Goal: Task Accomplishment & Management: Use online tool/utility

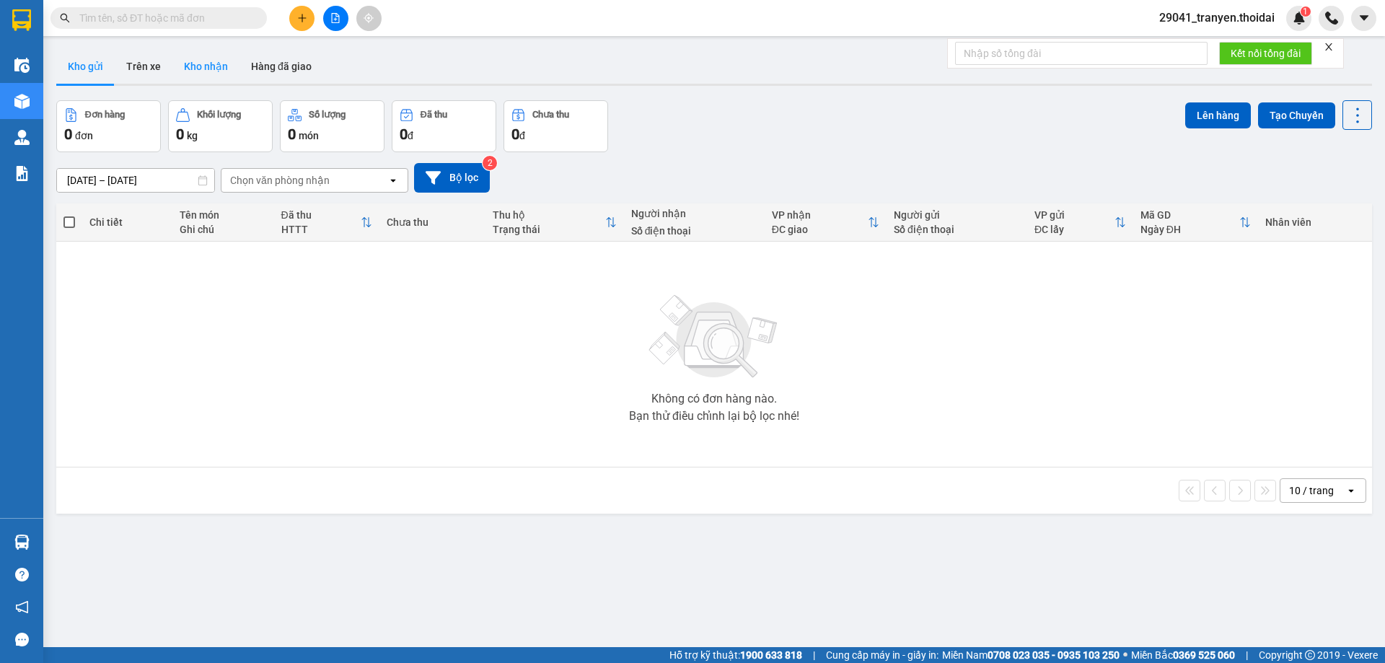
click at [224, 71] on button "Kho nhận" at bounding box center [205, 66] width 67 height 35
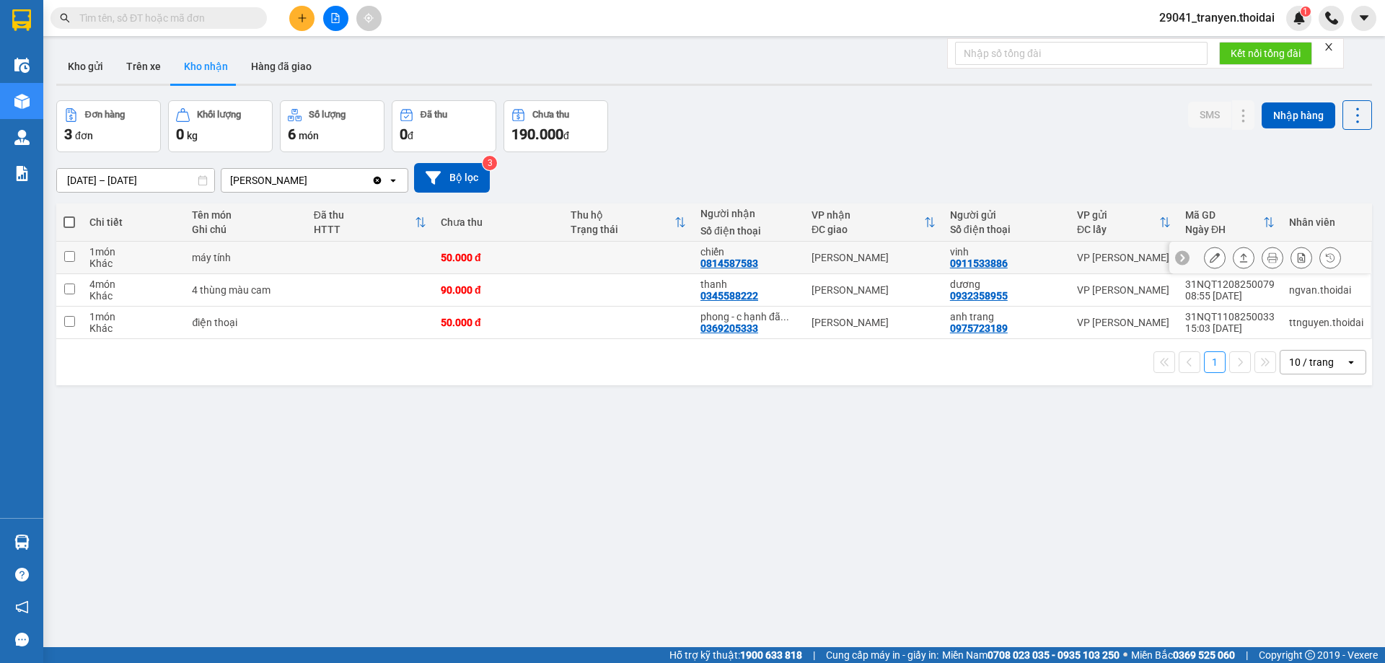
click at [260, 263] on div "máy tính" at bounding box center [245, 258] width 107 height 12
checkbox input "true"
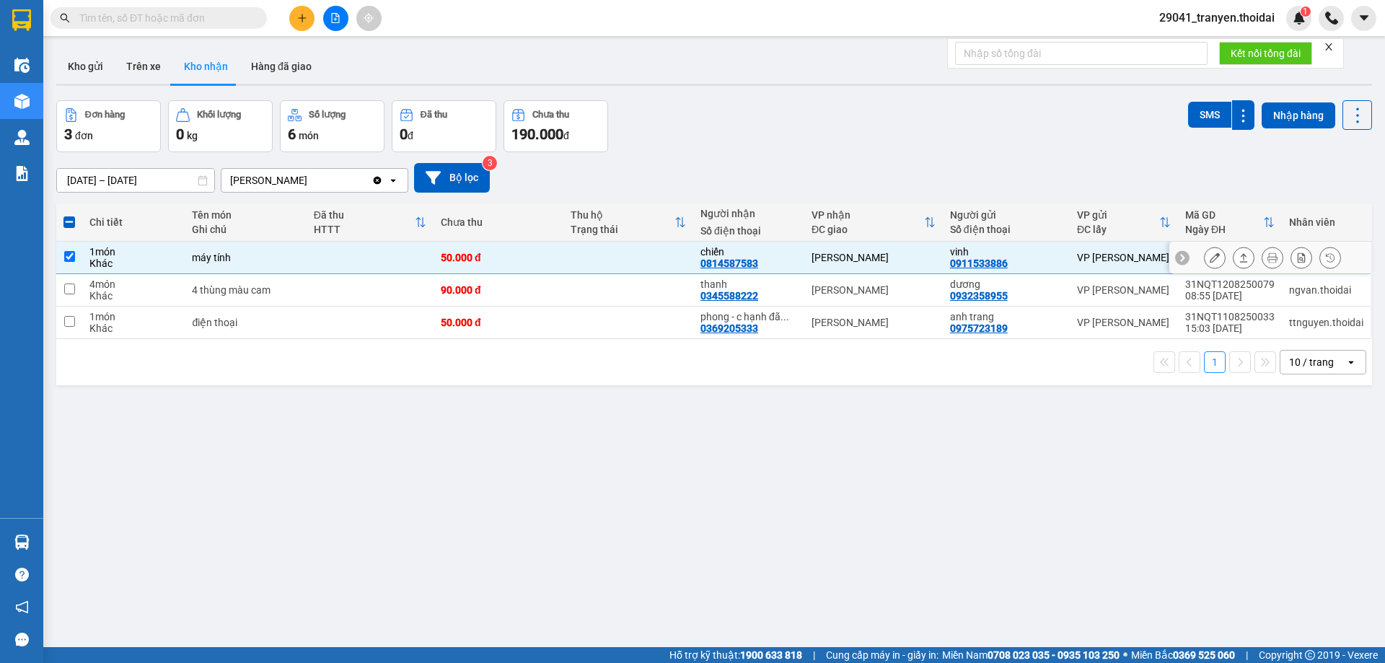
click at [1209, 252] on icon at bounding box center [1214, 257] width 10 height 10
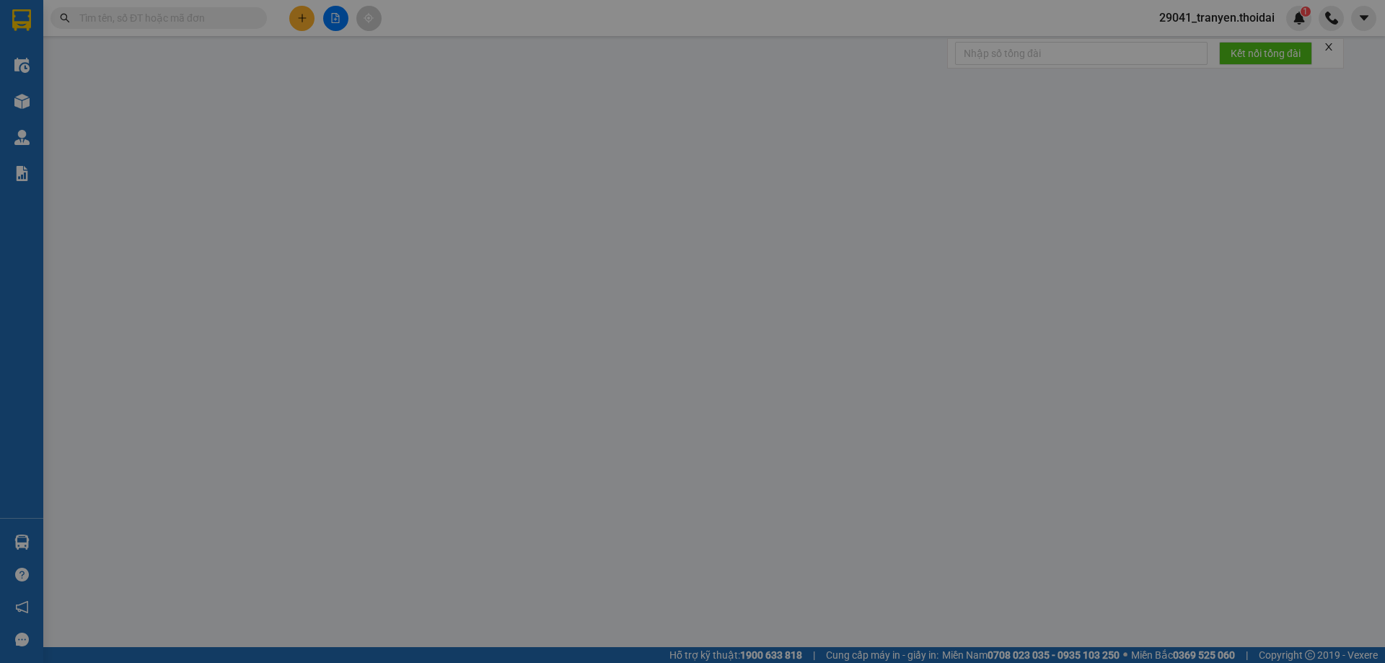
type input "0911533886"
type input "vinh"
type input "0814587583"
type input "chiến"
type input "50.000"
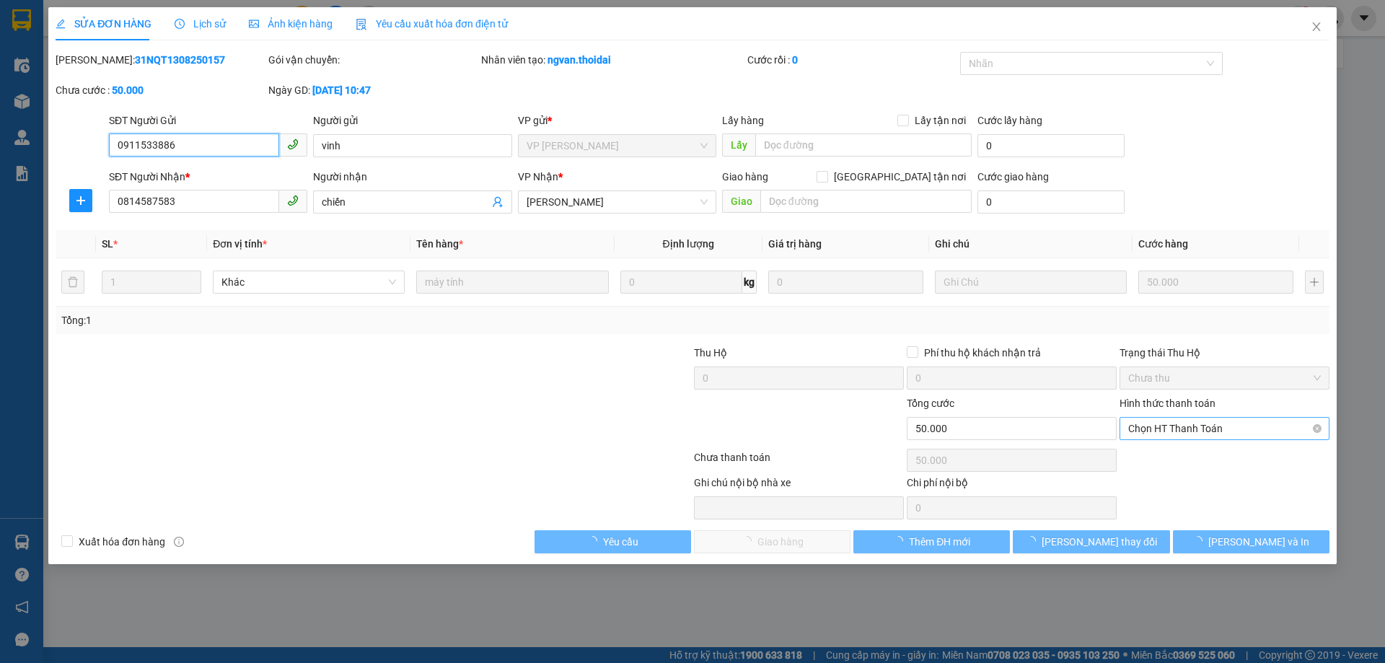
click at [1232, 428] on span "Chọn HT Thanh Toán" at bounding box center [1224, 429] width 193 height 22
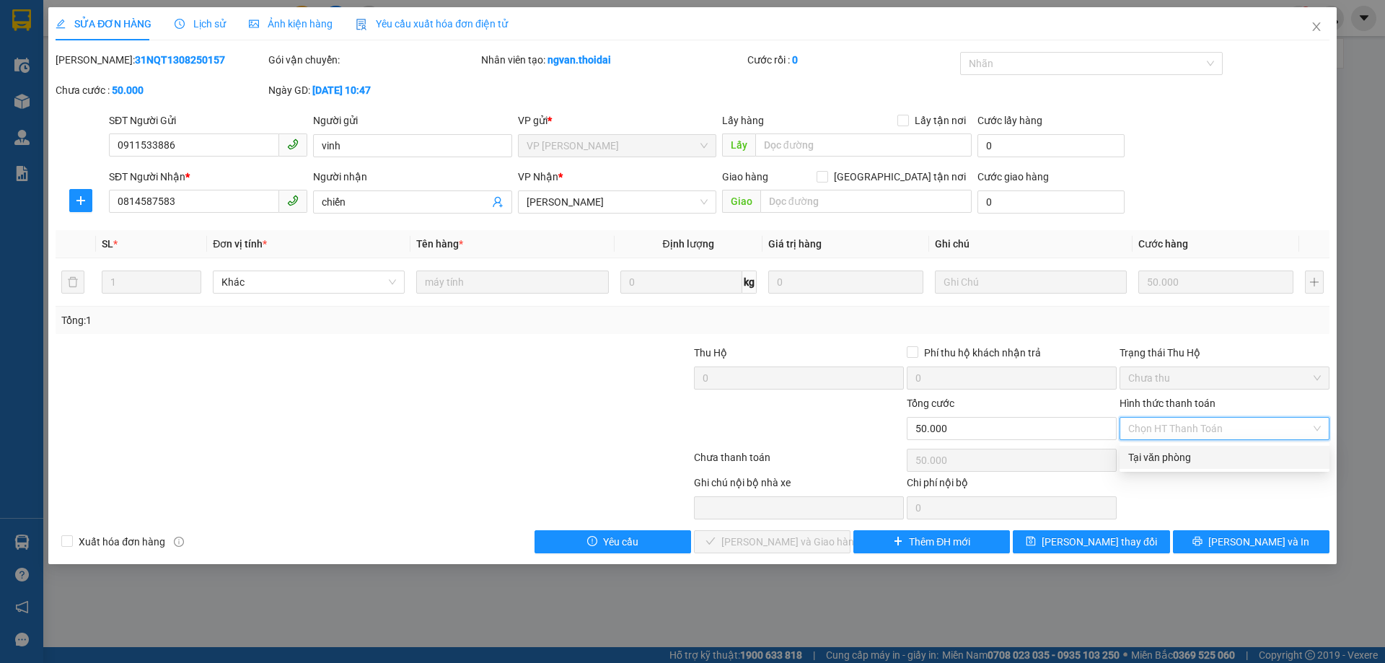
click at [1204, 454] on div "Tại văn phòng" at bounding box center [1224, 457] width 193 height 16
type input "0"
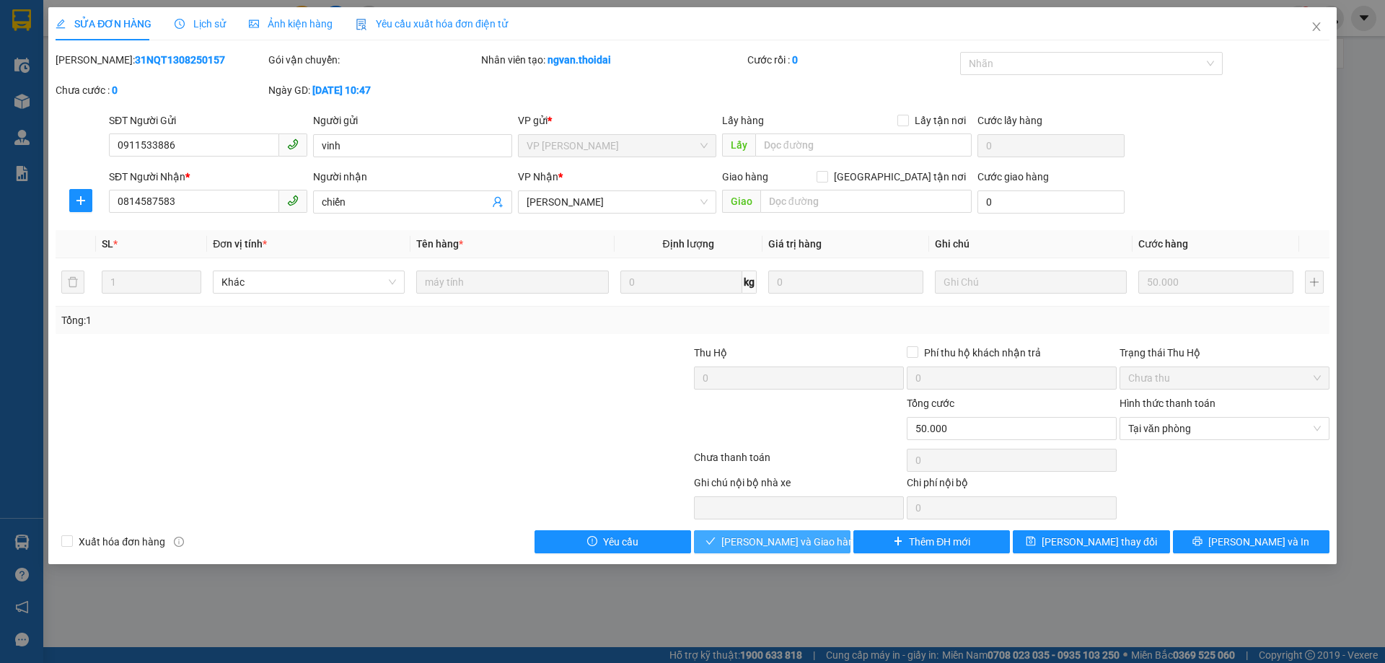
click at [826, 548] on button "[PERSON_NAME] và Giao hàng" at bounding box center [772, 541] width 156 height 23
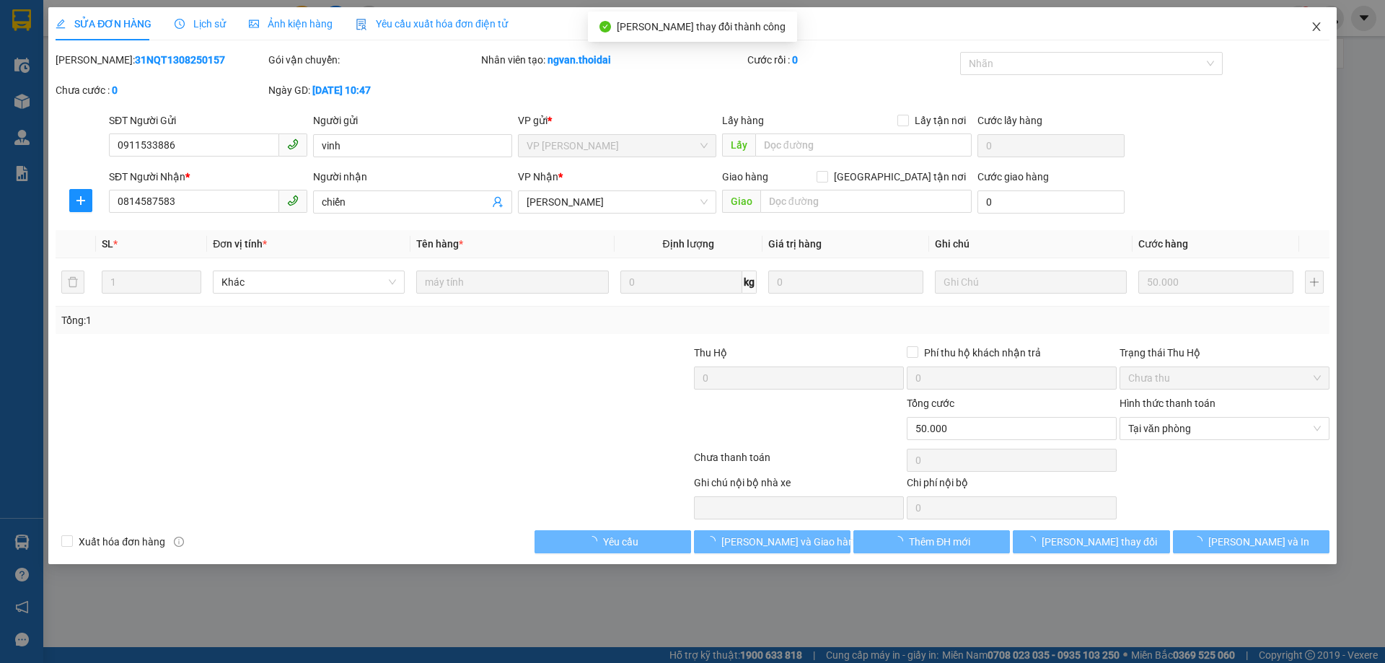
click at [1311, 28] on icon "close" at bounding box center [1316, 27] width 12 height 12
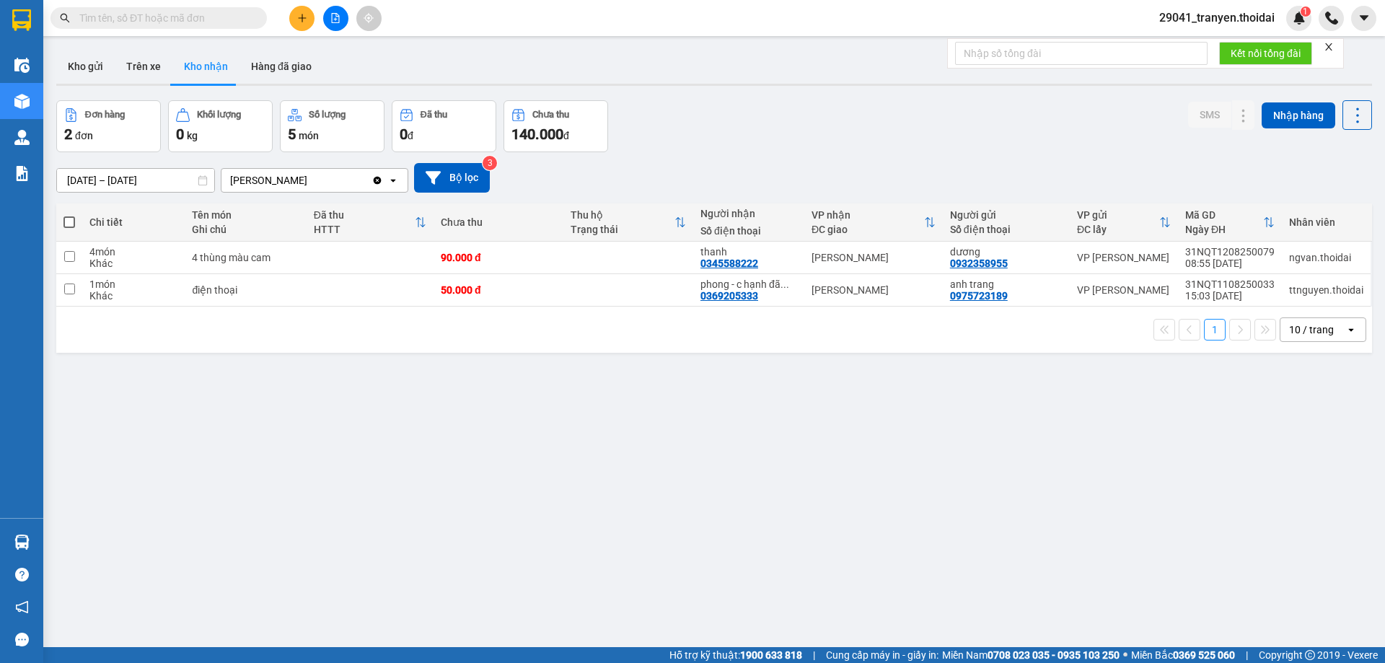
drag, startPoint x: 360, startPoint y: 491, endPoint x: 318, endPoint y: 635, distance: 149.5
click at [361, 490] on div "ver 1.8.137 Kho gửi Trên xe Kho nhận Hàng đã giao Đơn hàng 2 đơn Khối lượng 0 k…" at bounding box center [713, 374] width 1327 height 663
click at [90, 61] on button "Kho gửi" at bounding box center [85, 66] width 58 height 35
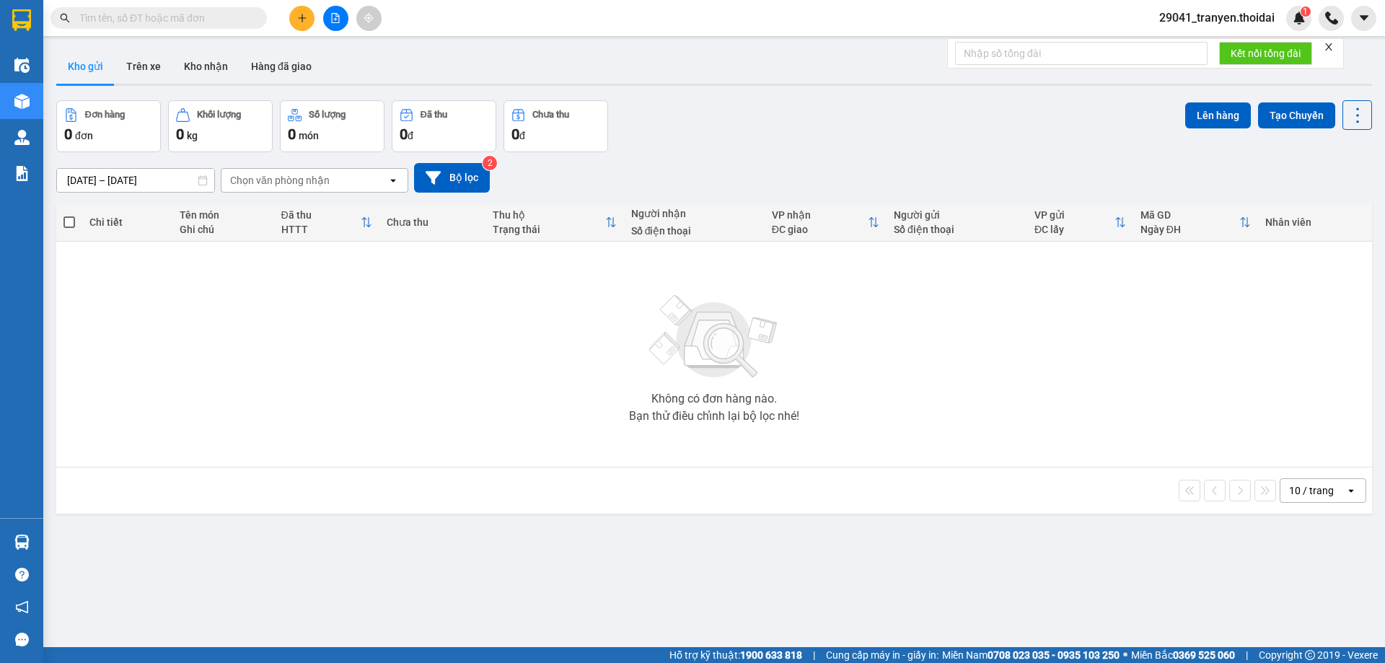
click at [496, 423] on div "Không có đơn hàng nào. Bạn thử điều chỉnh lại bộ lọc nhé!" at bounding box center [713, 354] width 1301 height 216
